Goal: Task Accomplishment & Management: Complete application form

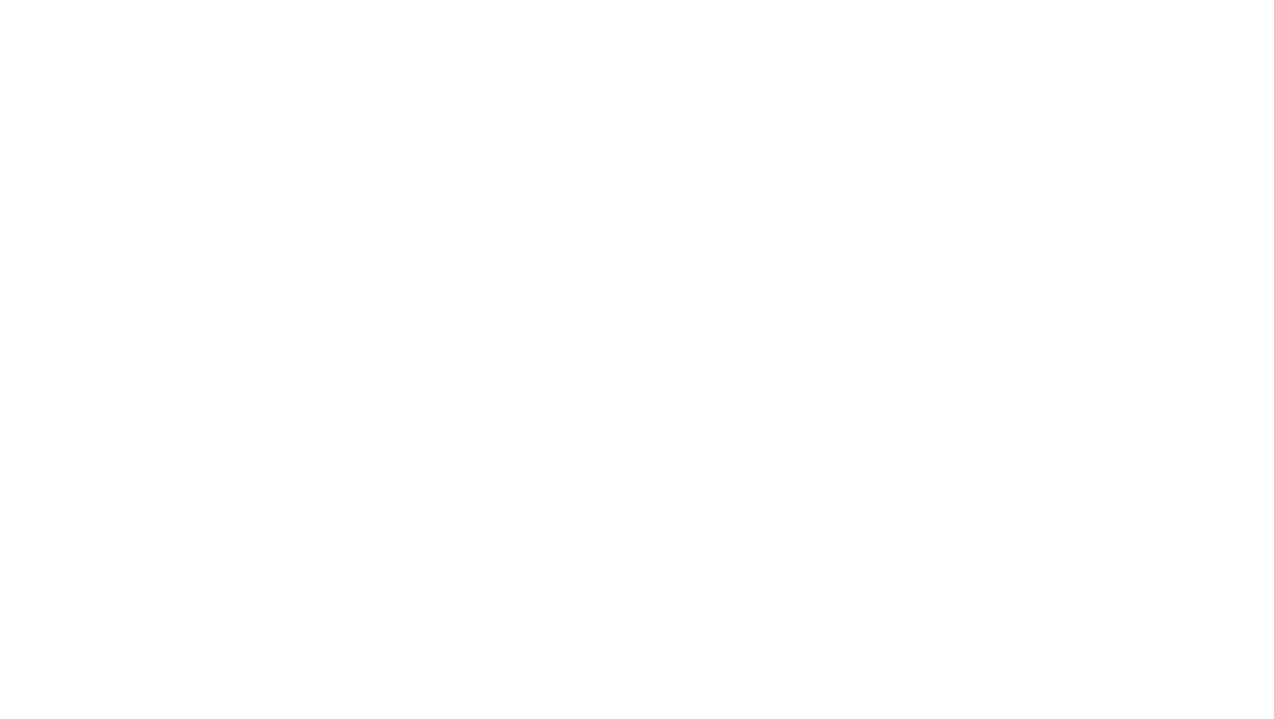
click at [0, 0] on html at bounding box center [0, 0] width 0 height 0
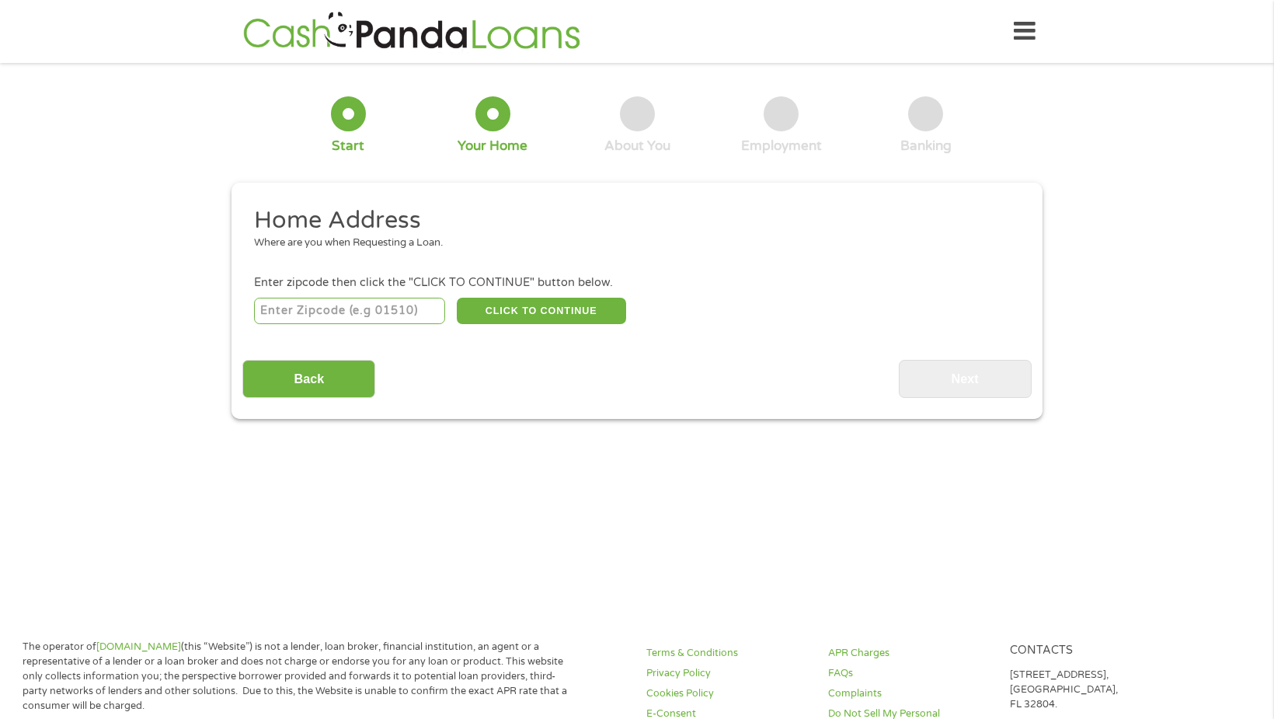
click at [347, 310] on input "number" at bounding box center [350, 311] width 192 height 26
type input "47542"
click at [492, 305] on button "CLICK TO CONTINUE" at bounding box center [541, 311] width 169 height 26
type input "47542"
type input "[GEOGRAPHIC_DATA]"
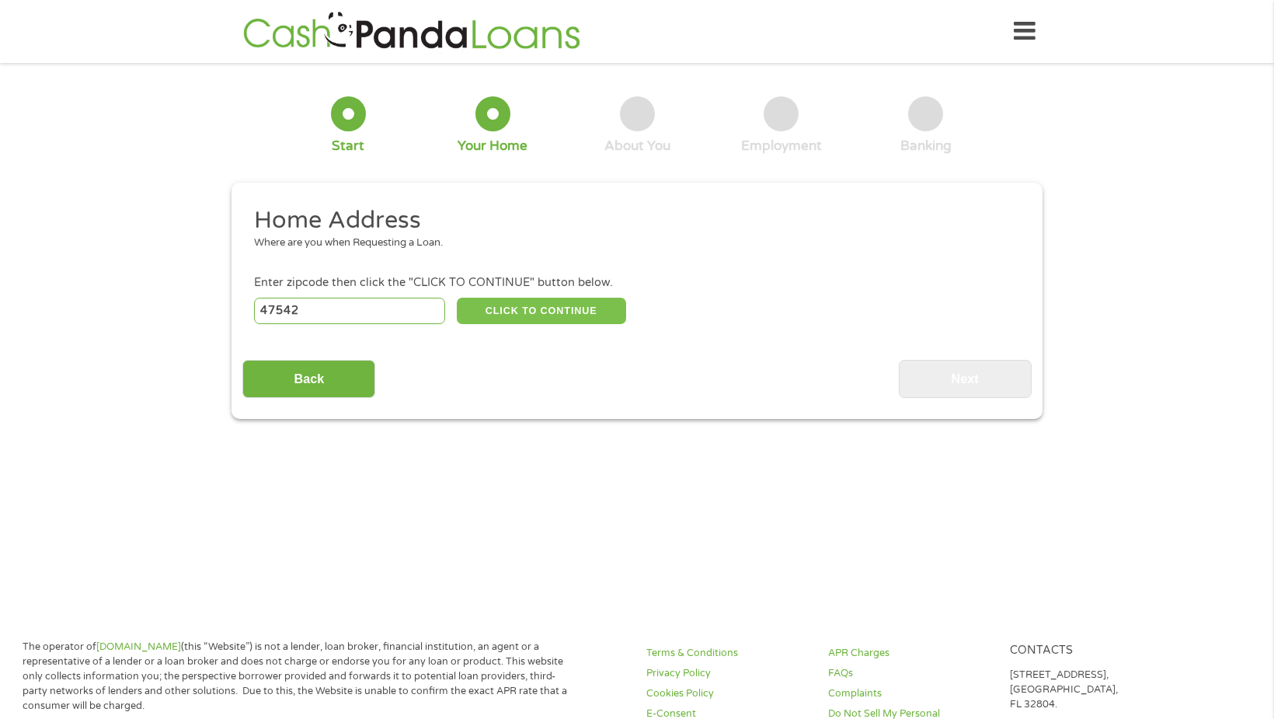
select select "[US_STATE]"
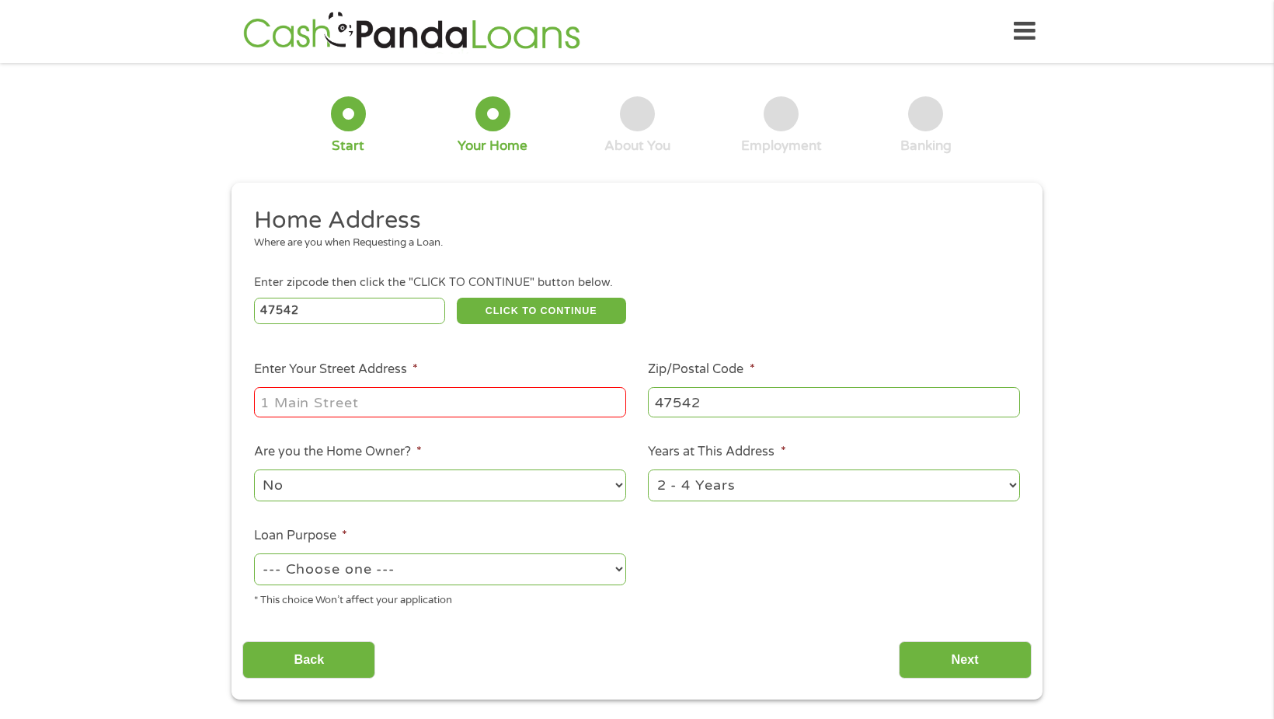
drag, startPoint x: 359, startPoint y: 407, endPoint x: 357, endPoint y: 399, distance: 7.9
click at [360, 407] on input "Enter Your Street Address *" at bounding box center [440, 402] width 372 height 30
type input "[STREET_ADDRESS][PERSON_NAME]"
click at [266, 489] on select "No Yes" at bounding box center [440, 485] width 372 height 32
select select "yes"
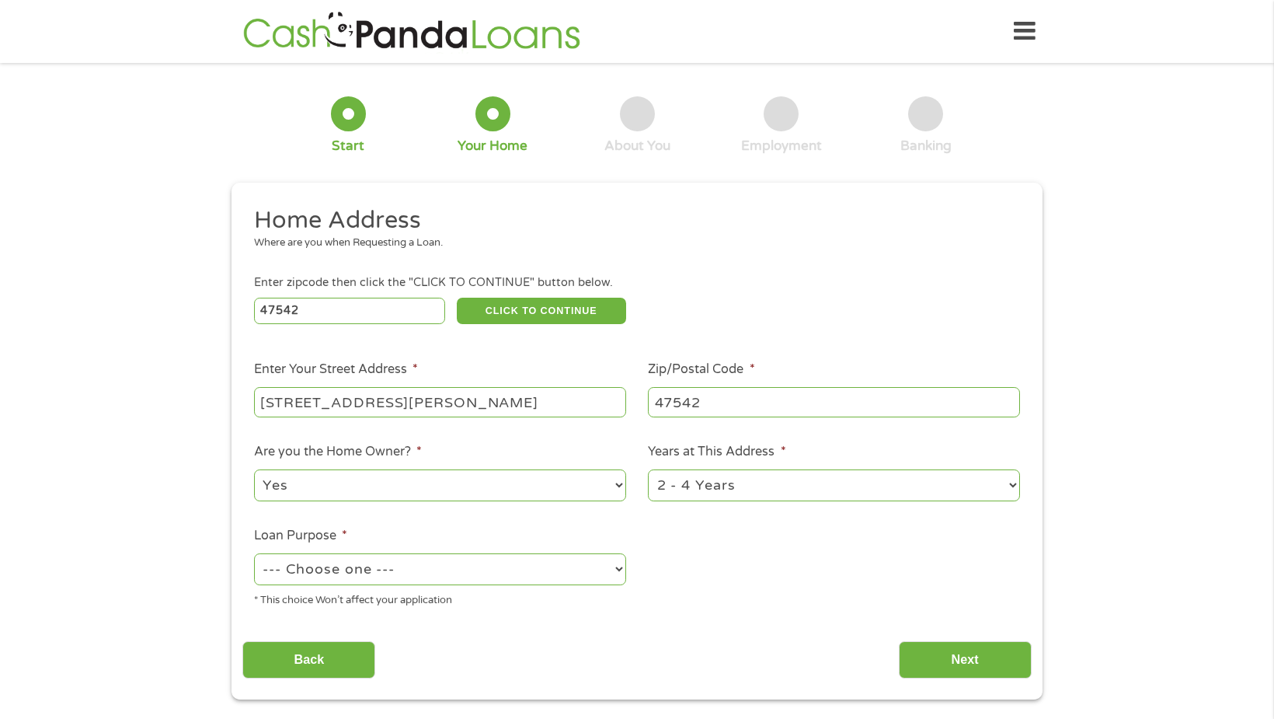
click at [254, 469] on select "No Yes" at bounding box center [440, 485] width 372 height 32
click at [294, 568] on select "--- Choose one --- Pay Bills Debt Consolidation Home Improvement Major Purchase…" at bounding box center [440, 569] width 372 height 32
select select "debtconsolidation"
click at [254, 553] on select "--- Choose one --- Pay Bills Debt Consolidation Home Improvement Major Purchase…" at bounding box center [440, 569] width 372 height 32
click at [979, 660] on input "Next" at bounding box center [965, 660] width 133 height 38
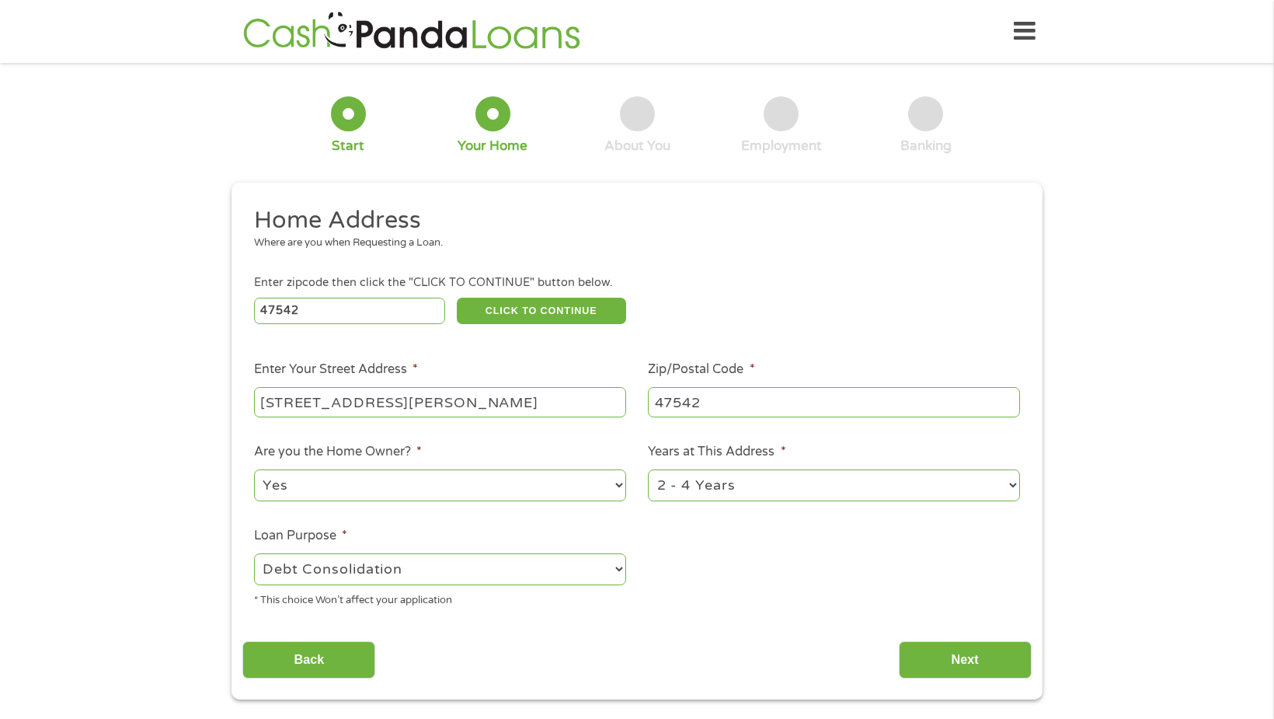
scroll to position [6, 6]
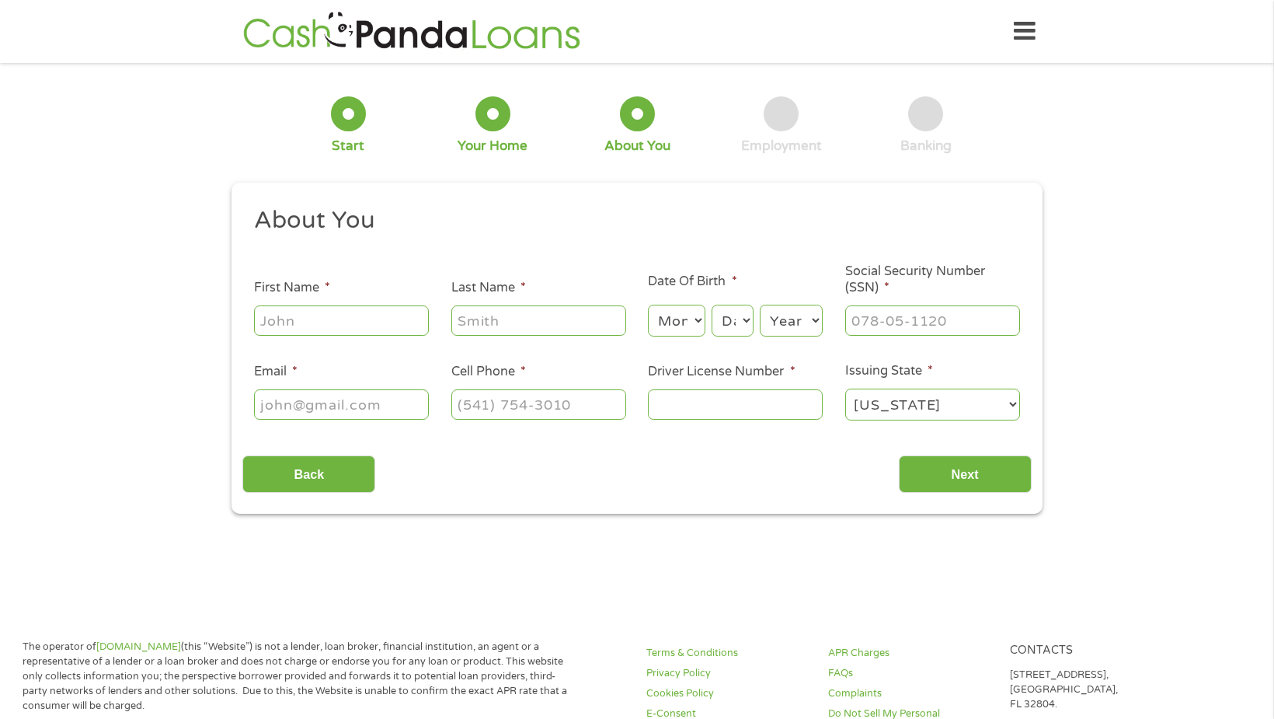
click at [327, 325] on input "First Name *" at bounding box center [341, 320] width 175 height 30
type input "[DEMOGRAPHIC_DATA]"
type input "[PERSON_NAME]"
select select "10"
click at [738, 318] on select "Day 1 2 3 4 5 6 7 8 9 10 11 12 13 14 15 16 17 18 19 20 21 22 23 24 25 26 27 28 …" at bounding box center [733, 321] width 42 height 32
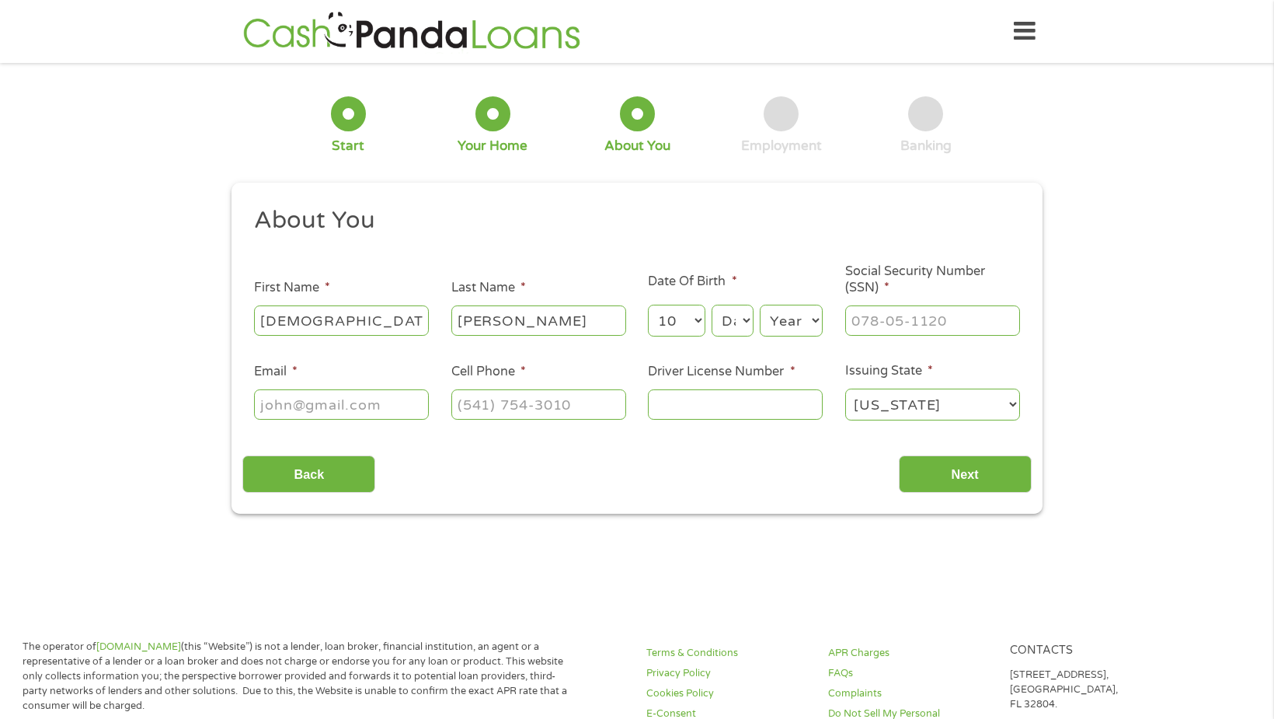
select select "6"
click at [712, 305] on select "Day 1 2 3 4 5 6 7 8 9 10 11 12 13 14 15 16 17 18 19 20 21 22 23 24 25 26 27 28 …" at bounding box center [733, 321] width 42 height 32
click at [785, 318] on select "Year [DATE] 2006 2005 2004 2003 2002 2001 2000 1999 1998 1997 1996 1995 1994 19…" at bounding box center [791, 321] width 63 height 32
select select "1977"
click at [760, 305] on select "Year [DATE] 2006 2005 2004 2003 2002 2001 2000 1999 1998 1997 1996 1995 1994 19…" at bounding box center [791, 321] width 63 height 32
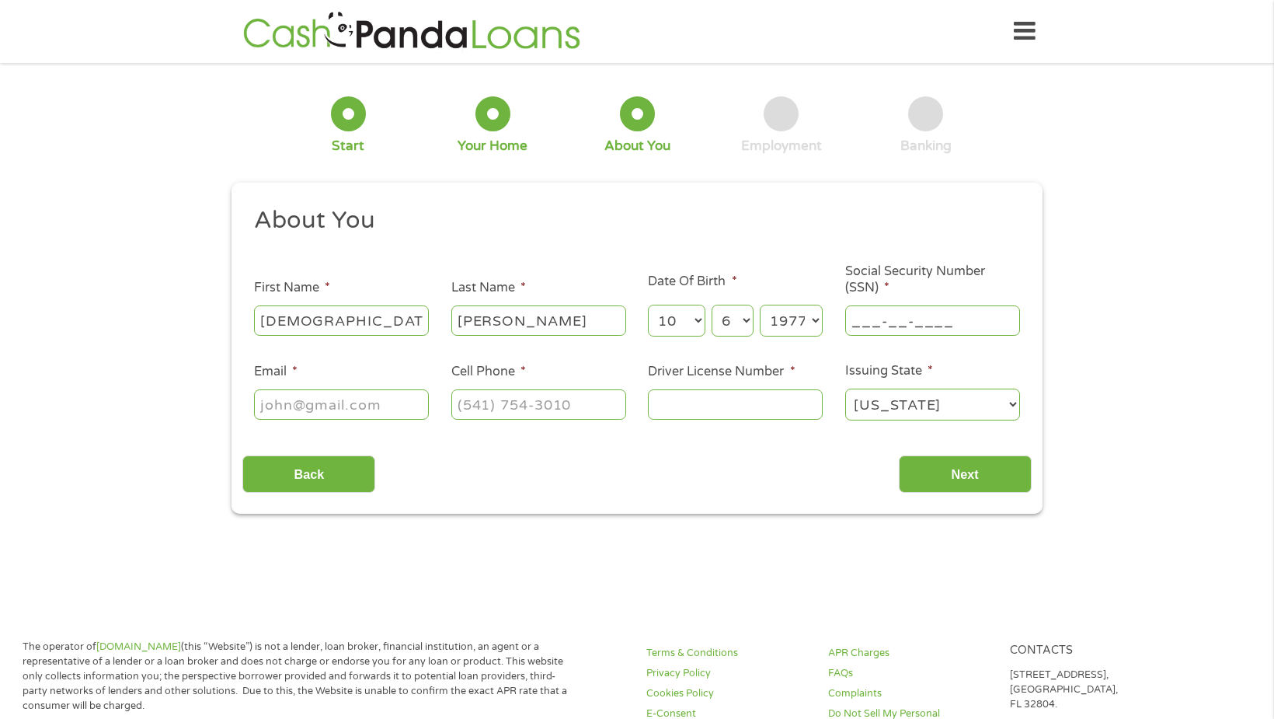
click at [911, 320] on input "___-__-____" at bounding box center [932, 320] width 175 height 30
click at [859, 321] on input "___-__-____" at bounding box center [932, 320] width 175 height 30
type input "_31-0_-____"
click at [857, 322] on input "___-__-____" at bounding box center [932, 320] width 175 height 30
type input "310-02-0140"
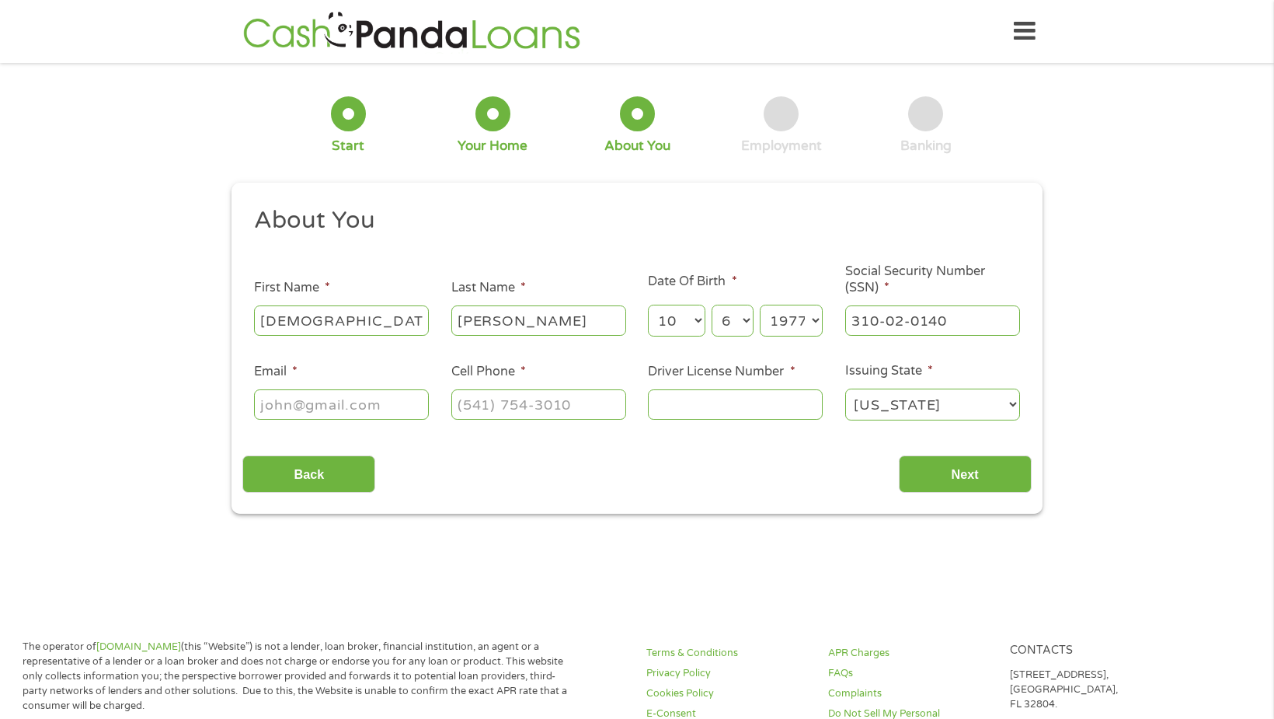
click at [295, 405] on input "Email *" at bounding box center [341, 404] width 175 height 30
type input "[EMAIL_ADDRESS][DOMAIN_NAME]"
type input "[PHONE_NUMBER]"
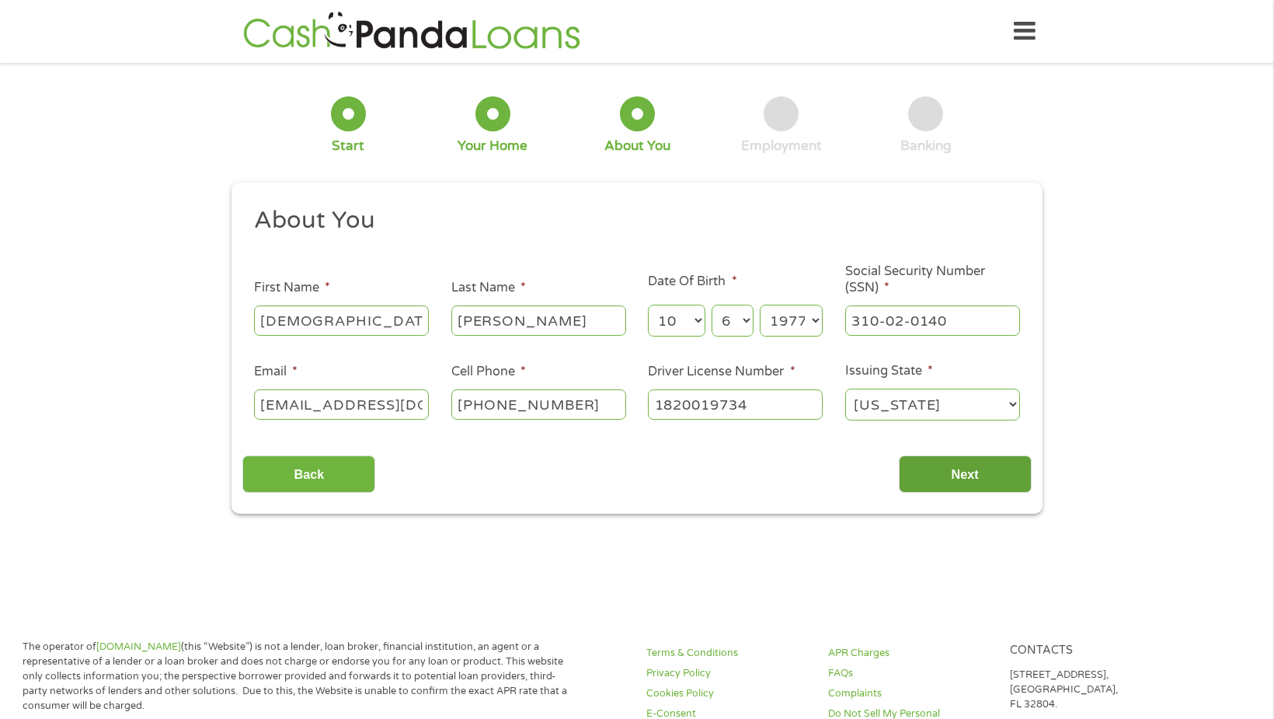
type input "1820019734"
click at [952, 470] on input "Next" at bounding box center [965, 474] width 133 height 38
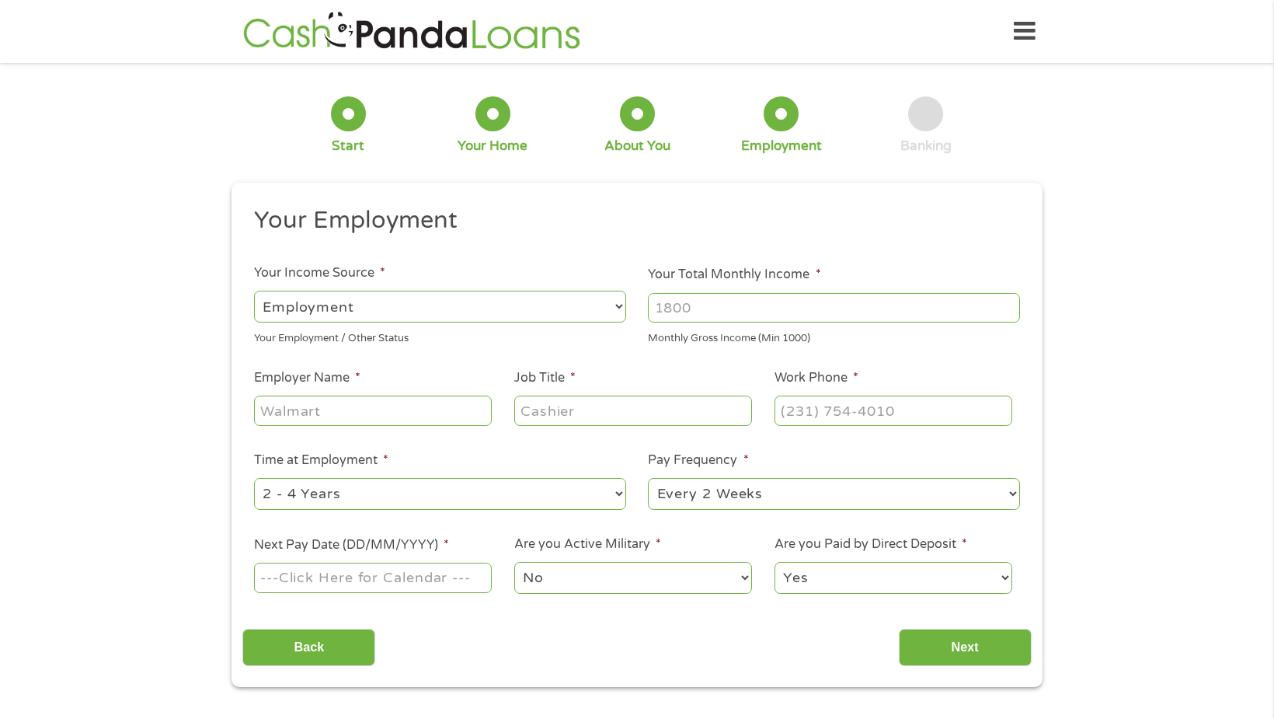
click at [765, 308] on input "Your Total Monthly Income *" at bounding box center [834, 308] width 372 height 30
type input "3600"
type input "deaconess memorial"
type input "meical office assistant"
type input "[PHONE_NUMBER]"
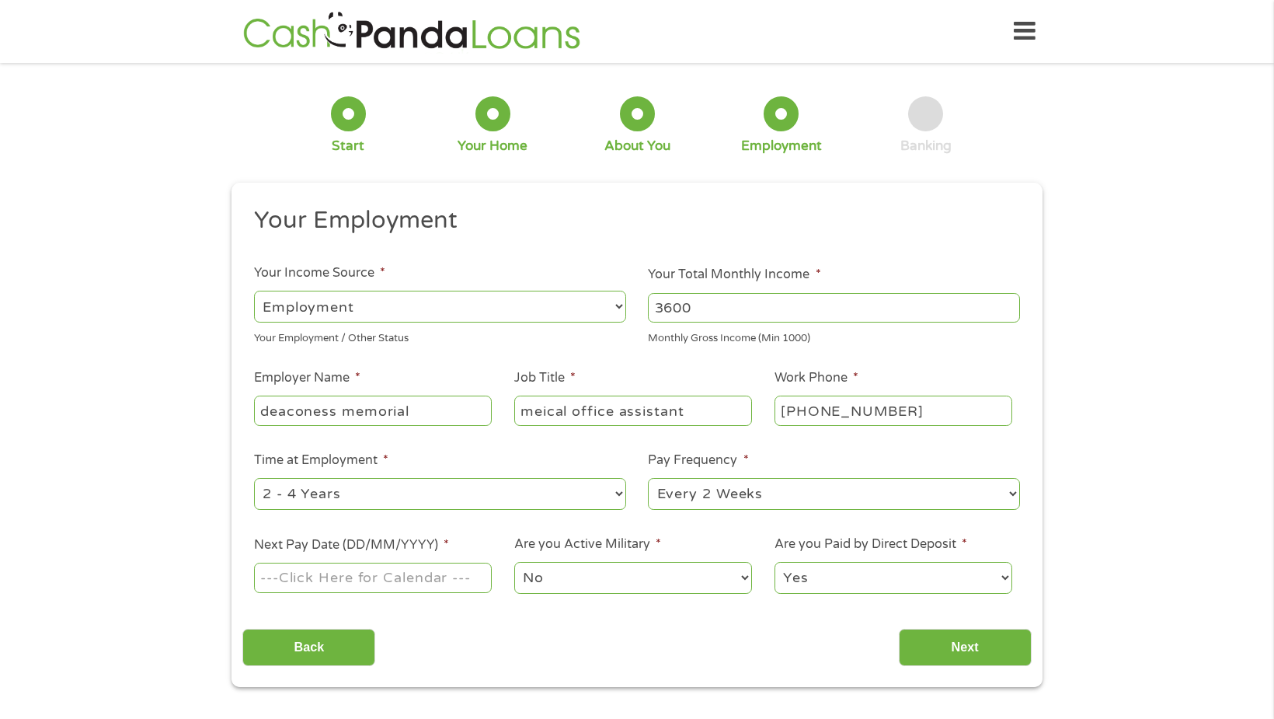
click at [376, 579] on input "Next Pay Date (DD/MM/YYYY) *" at bounding box center [373, 577] width 238 height 30
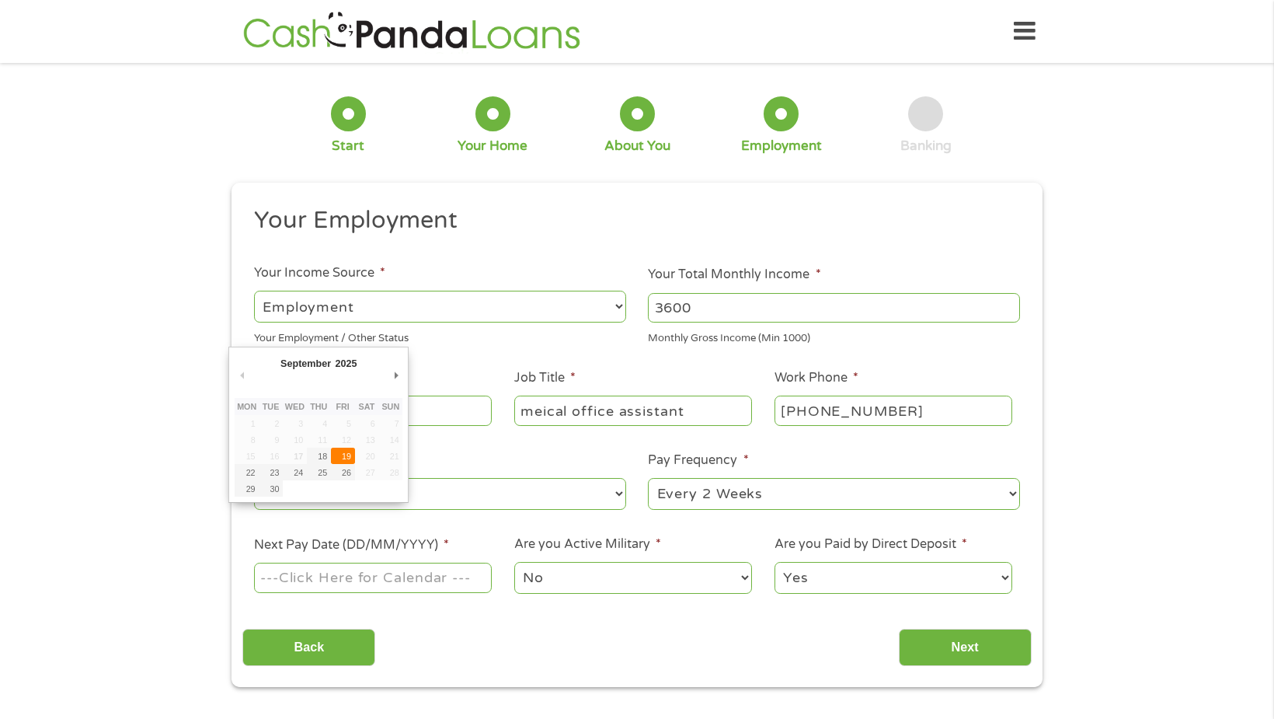
type input "[DATE]"
drag, startPoint x: 348, startPoint y: 455, endPoint x: 494, endPoint y: 493, distance: 150.9
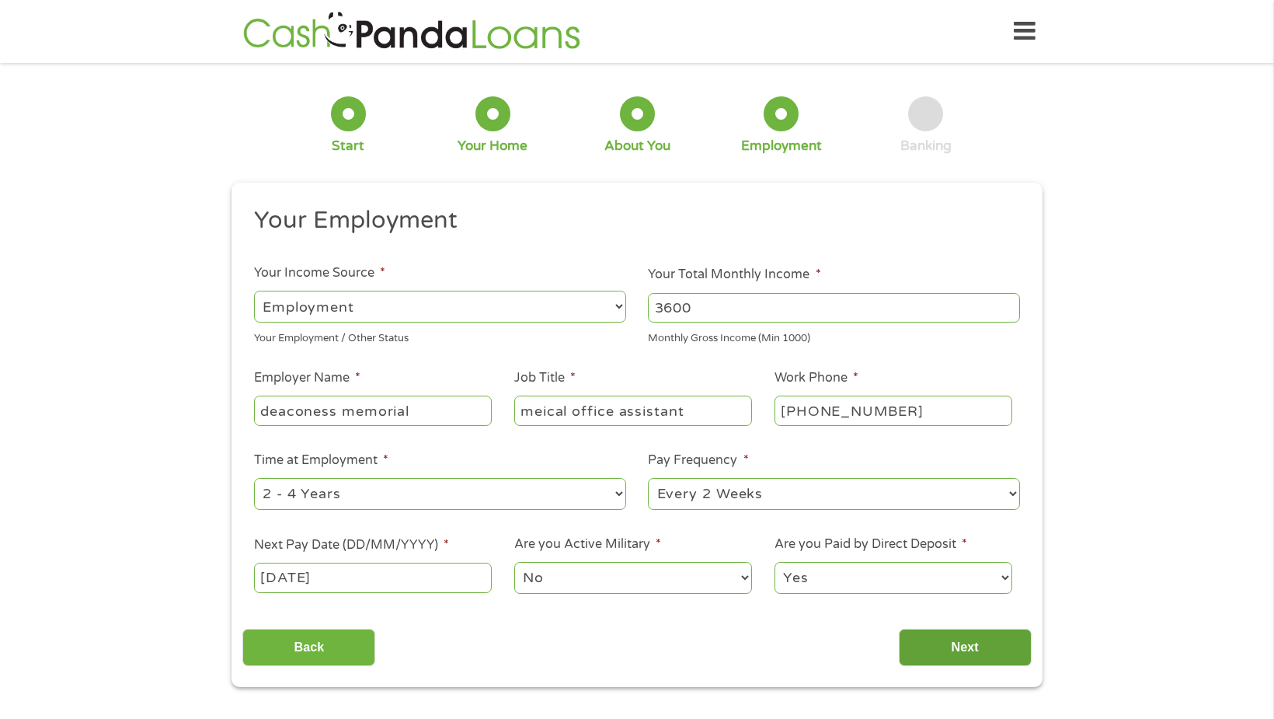
click at [962, 643] on input "Next" at bounding box center [965, 648] width 133 height 38
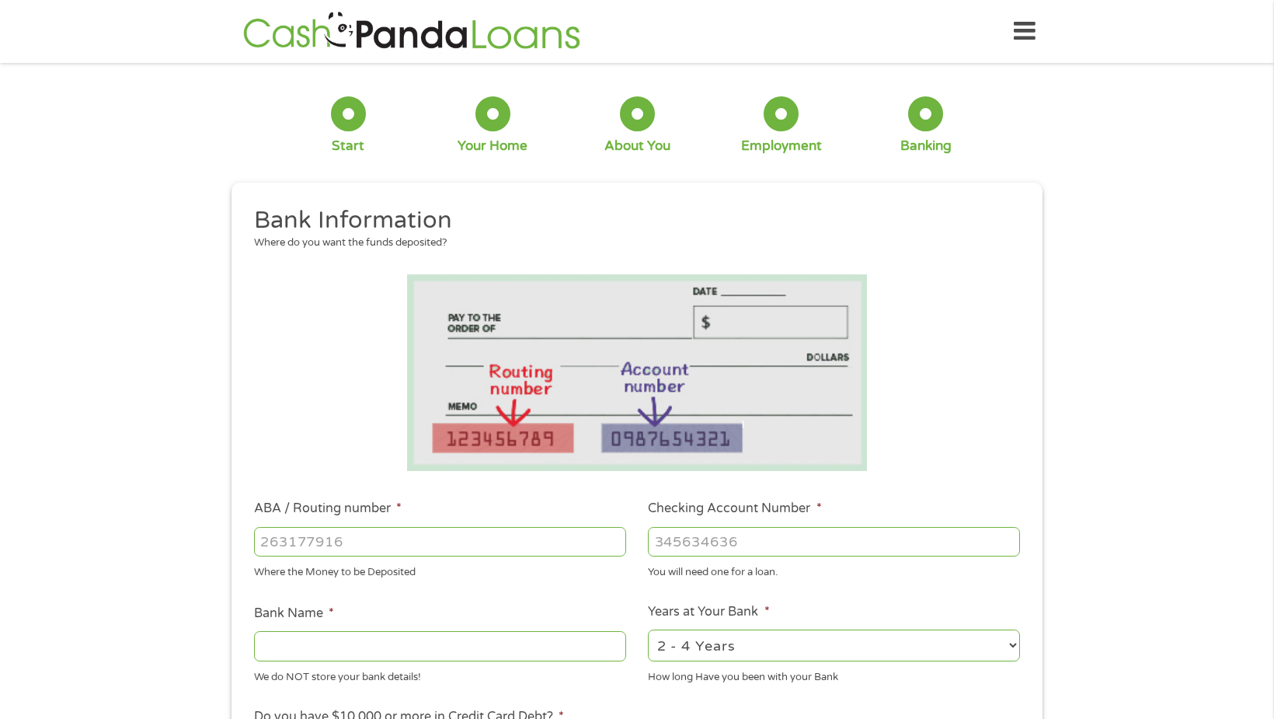
click at [355, 540] on input "ABA / Routing number *" at bounding box center [440, 542] width 372 height 30
type input "086300041"
type input "FIFTH THIRD BANK"
type input "7691646579"
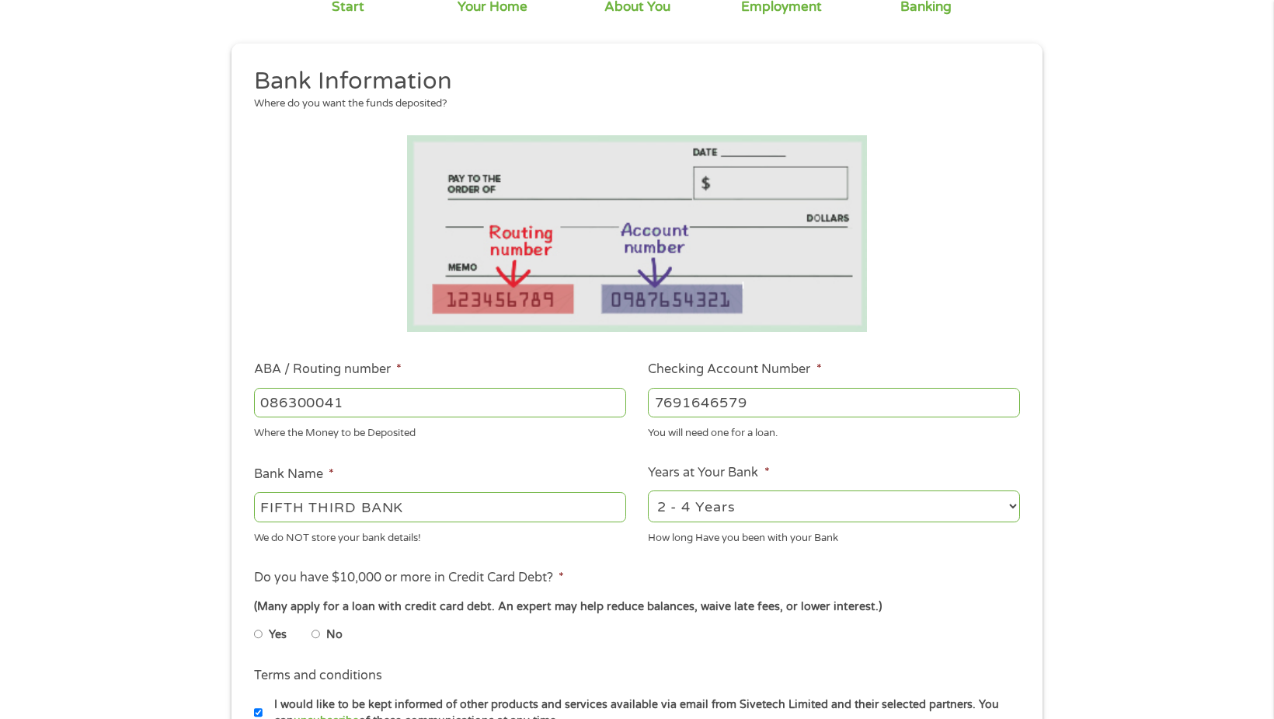
scroll to position [155, 0]
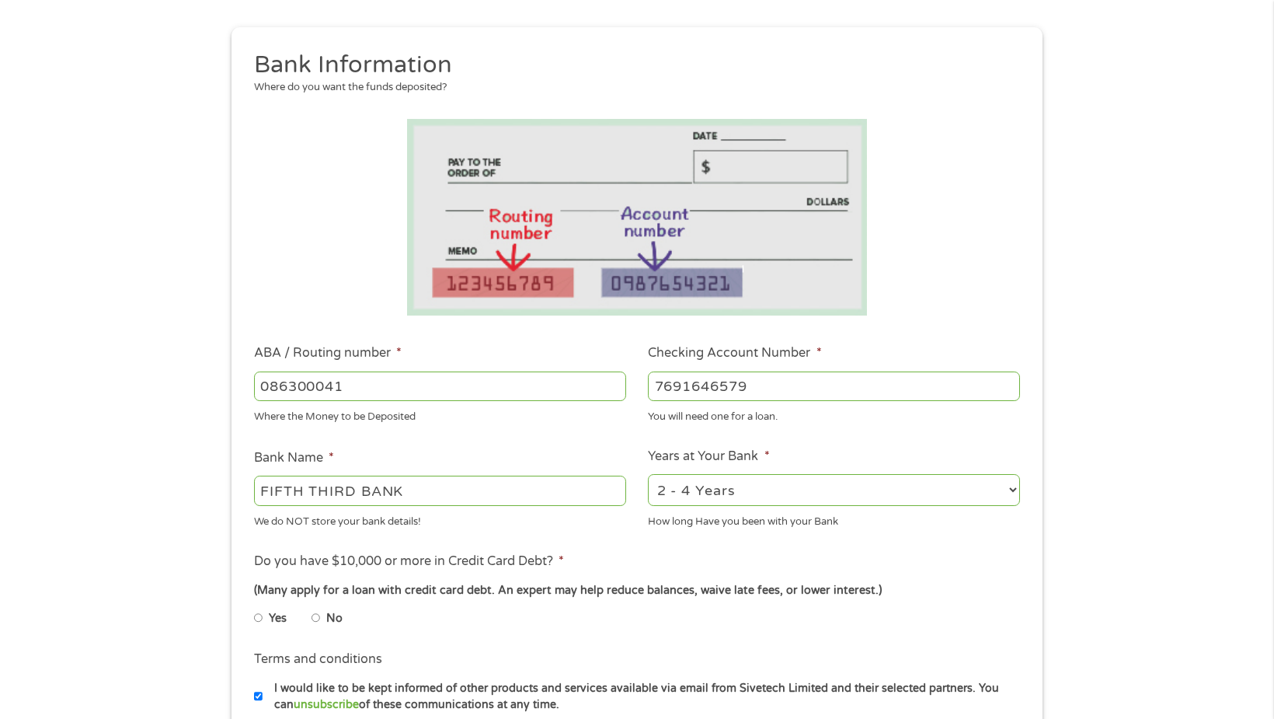
click at [994, 488] on select "2 - 4 Years 6 - 12 Months 1 - 2 Years Over 4 Years" at bounding box center [834, 490] width 372 height 32
select select "60months"
click at [648, 474] on select "2 - 4 Years 6 - 12 Months 1 - 2 Years Over 4 Years" at bounding box center [834, 490] width 372 height 32
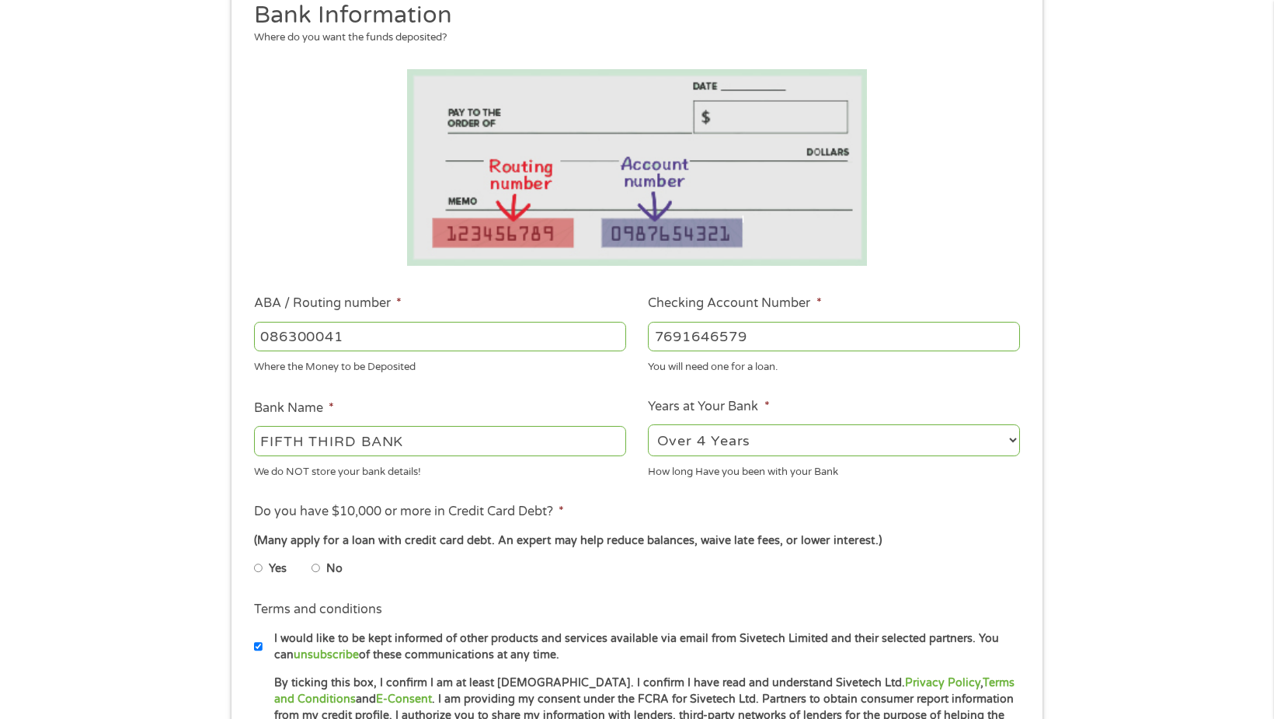
scroll to position [311, 0]
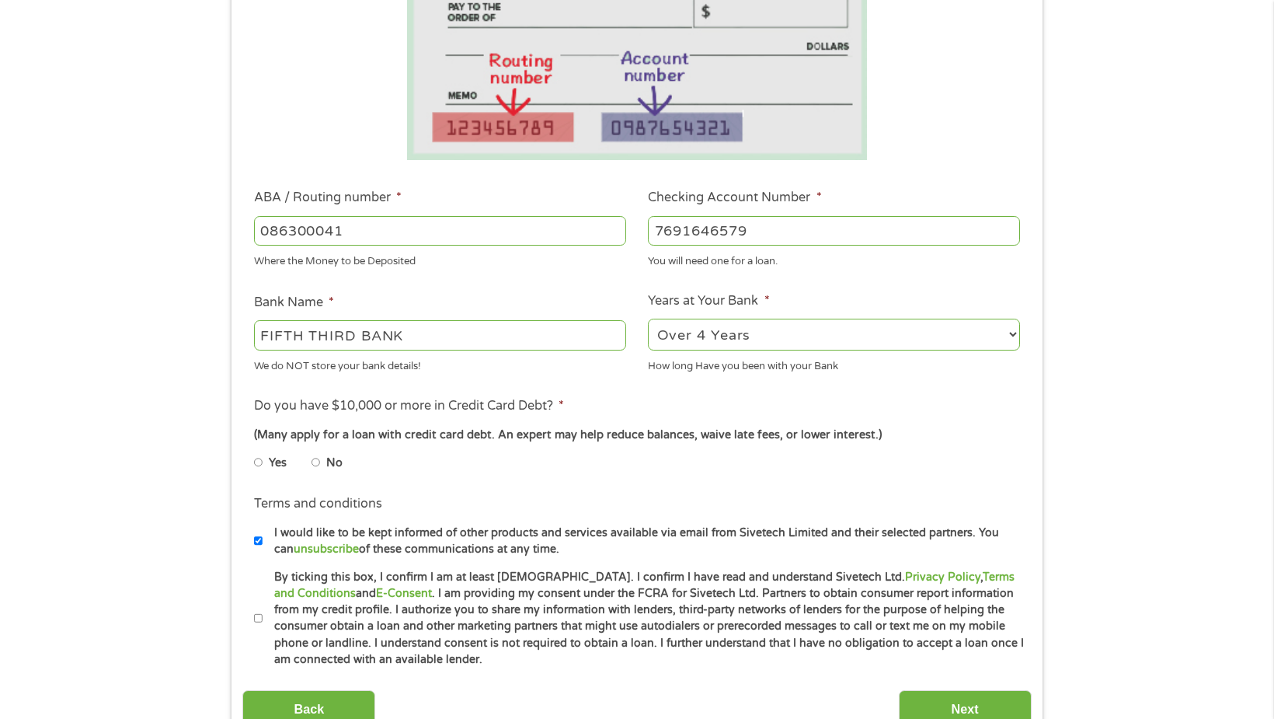
click at [314, 461] on input "No" at bounding box center [316, 462] width 9 height 25
radio input "true"
drag, startPoint x: 258, startPoint y: 616, endPoint x: 381, endPoint y: 646, distance: 127.0
click at [259, 613] on input "By ticking this box, I confirm I am at least [DEMOGRAPHIC_DATA]. I confirm I ha…" at bounding box center [258, 618] width 9 height 25
checkbox input "true"
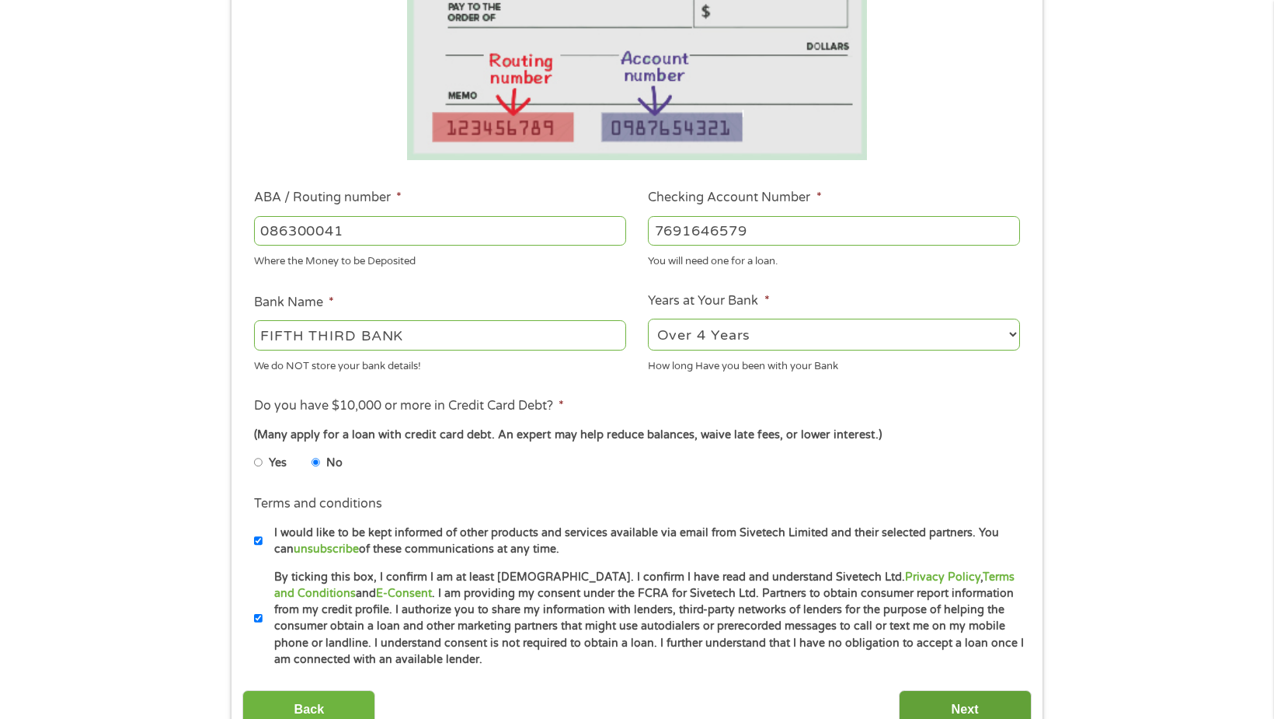
click at [953, 705] on input "Next" at bounding box center [965, 709] width 133 height 38
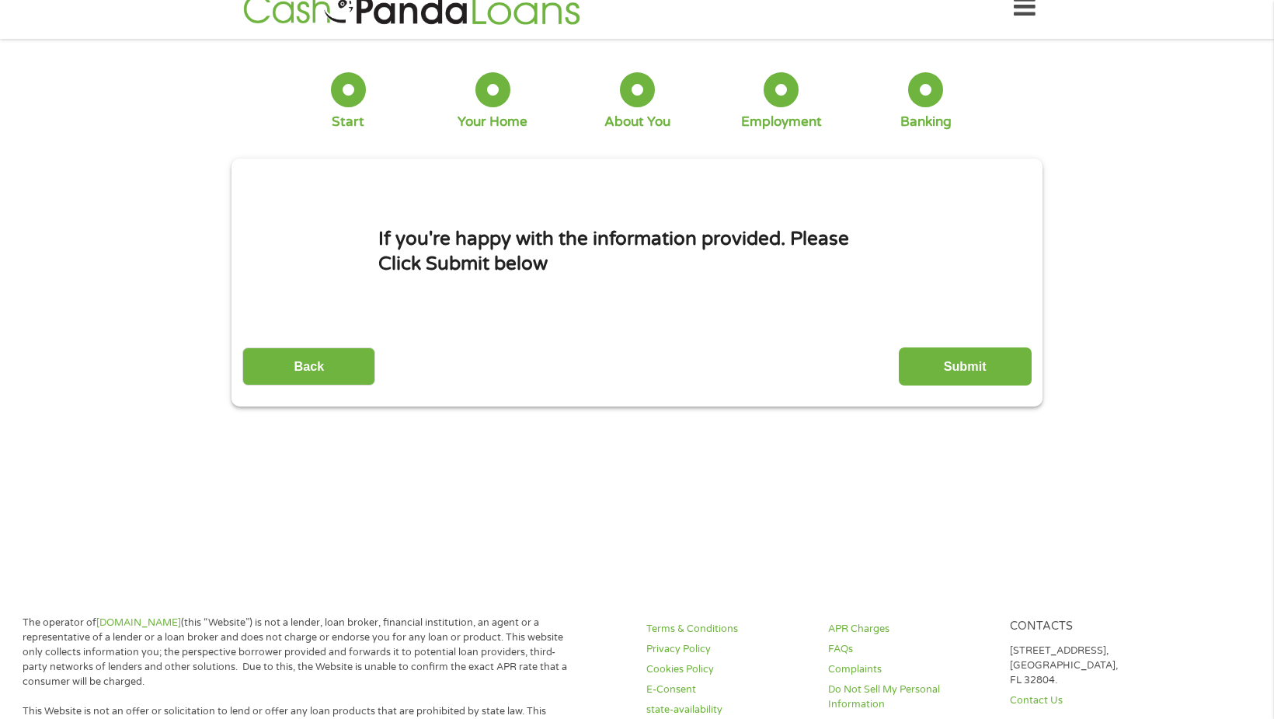
scroll to position [0, 0]
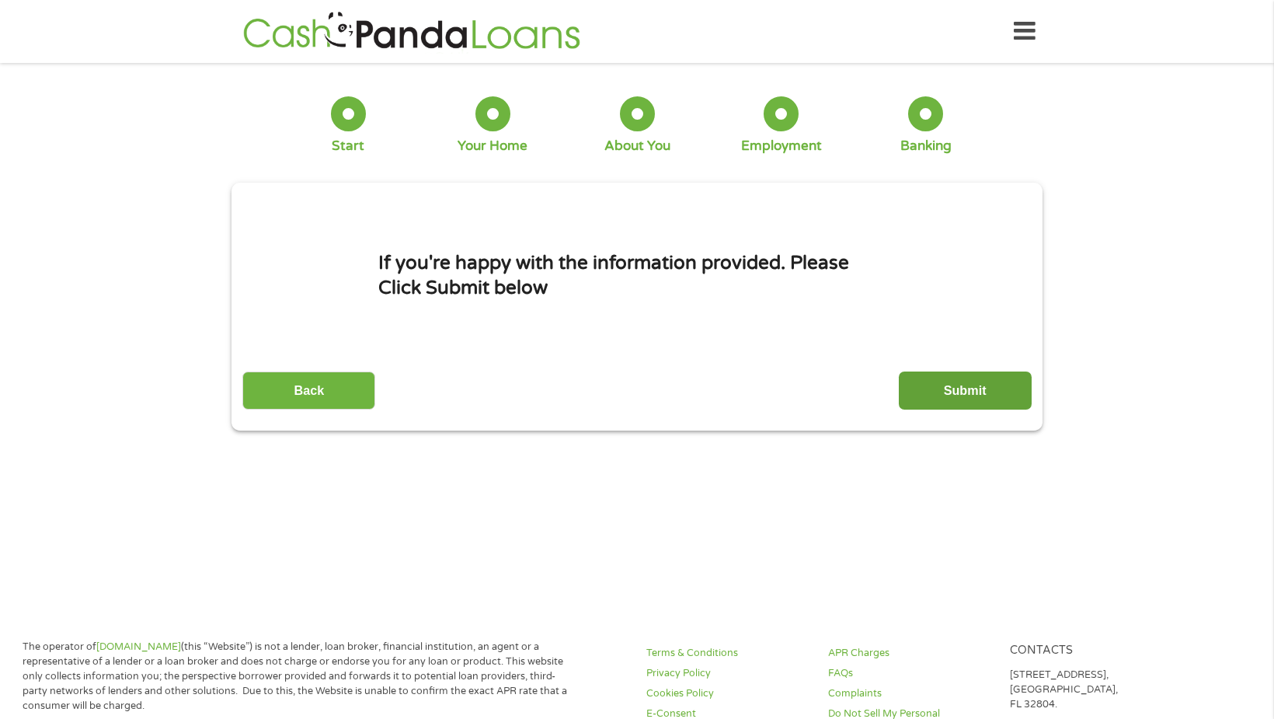
click at [978, 385] on input "Submit" at bounding box center [965, 390] width 133 height 38
